Goal: Task Accomplishment & Management: Use online tool/utility

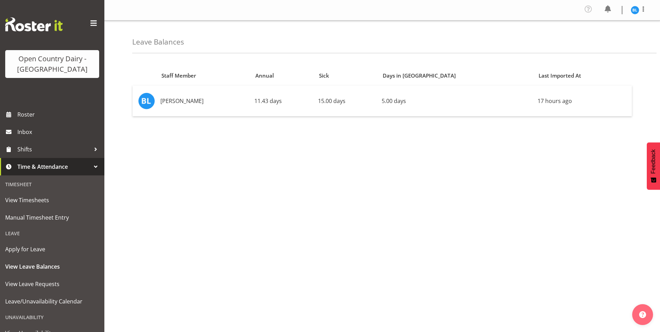
click at [326, 179] on div "Staff Member Annual Sick Days in [GEOGRAPHIC_DATA] Last Imported At [PERSON_NAM…" at bounding box center [396, 197] width 528 height 279
click at [39, 214] on span "Manual Timesheet Entry" at bounding box center [52, 217] width 94 height 10
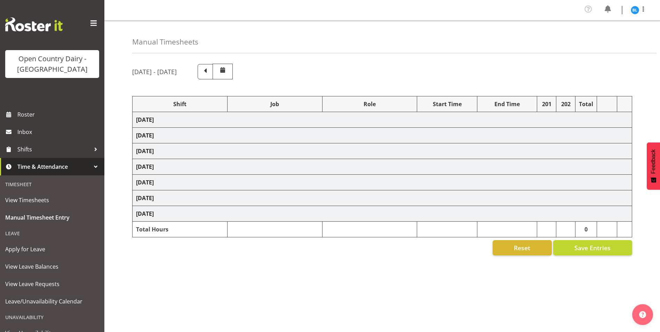
select select "70655"
select select "66992"
select select "70656"
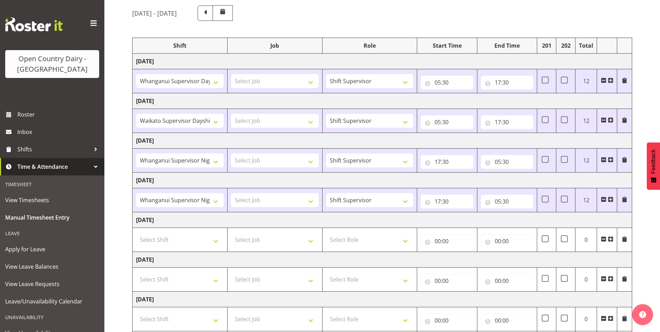
scroll to position [102, 0]
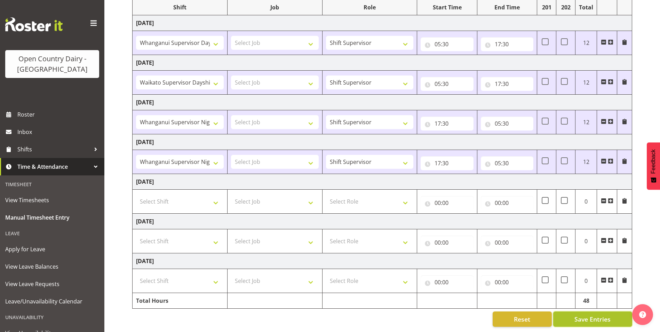
click at [584, 318] on span "Save Entries" at bounding box center [593, 319] width 36 height 9
click at [565, 118] on span at bounding box center [564, 121] width 7 height 7
click at [565, 119] on input "checkbox" at bounding box center [563, 121] width 5 height 5
checkbox input "true"
click at [566, 157] on span at bounding box center [564, 160] width 7 height 7
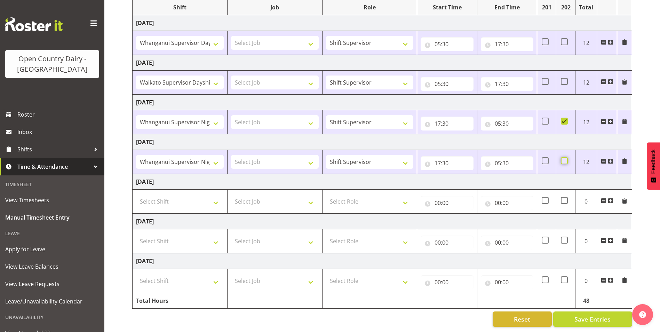
click at [566, 159] on input "checkbox" at bounding box center [563, 161] width 5 height 5
checkbox input "true"
click at [602, 318] on span "Save Entries" at bounding box center [593, 319] width 36 height 9
click at [589, 315] on span "Save Entries" at bounding box center [593, 319] width 36 height 9
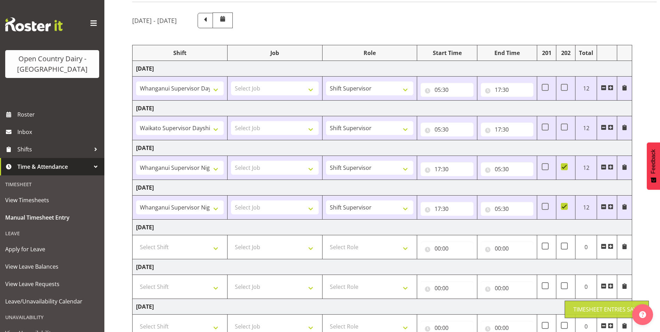
scroll to position [0, 0]
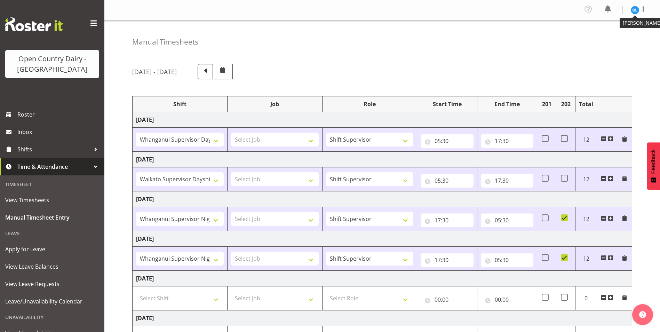
click at [634, 10] on img at bounding box center [635, 10] width 8 height 8
click at [606, 39] on link "Log Out" at bounding box center [614, 38] width 67 height 13
